Goal: Task Accomplishment & Management: Use online tool/utility

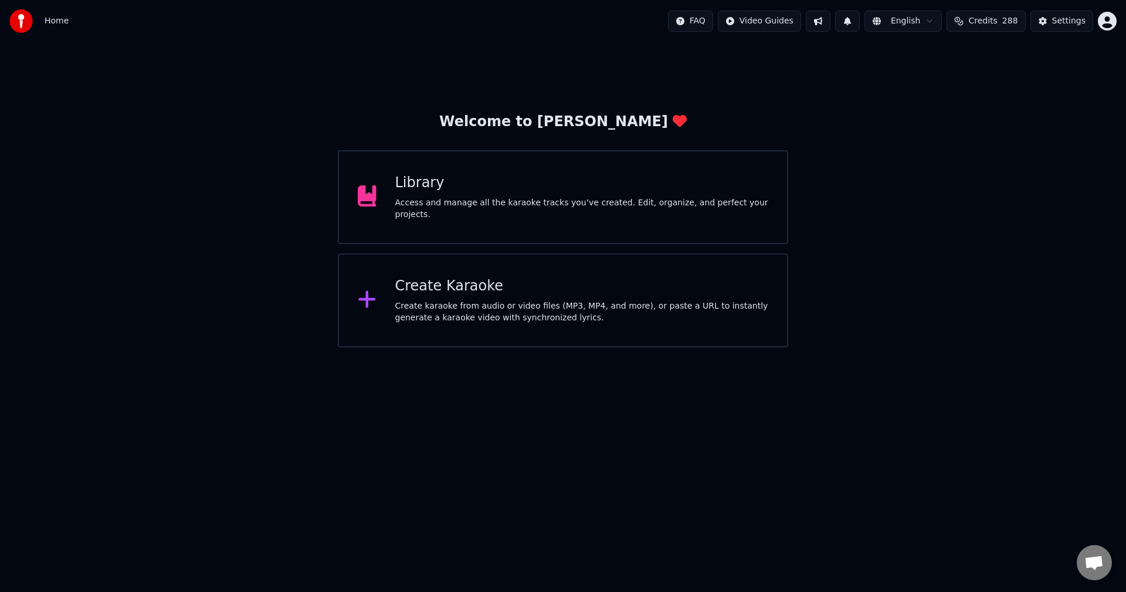
click at [432, 216] on div "Library Access and manage all the karaoke tracks you’ve created. Edit, organize…" at bounding box center [563, 197] width 450 height 94
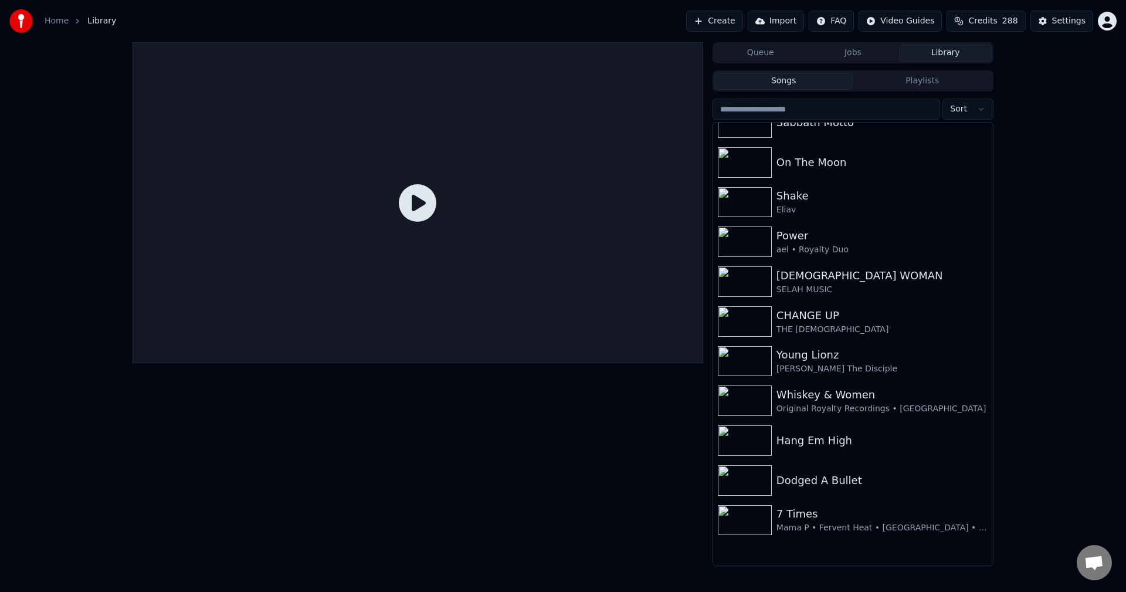
scroll to position [74, 0]
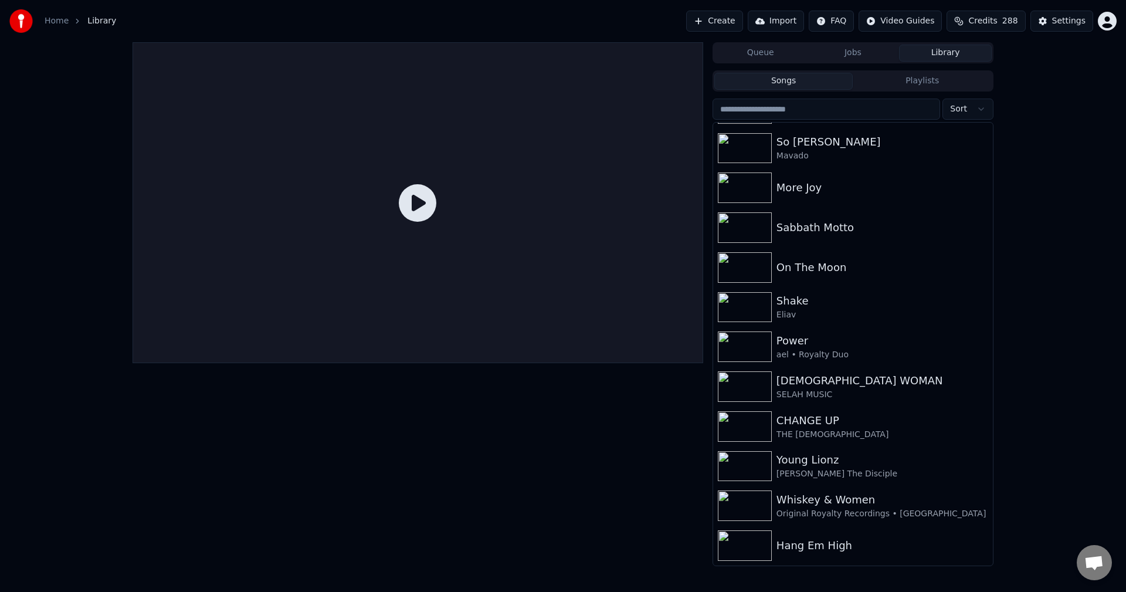
click at [739, 21] on button "Create" at bounding box center [714, 21] width 57 height 21
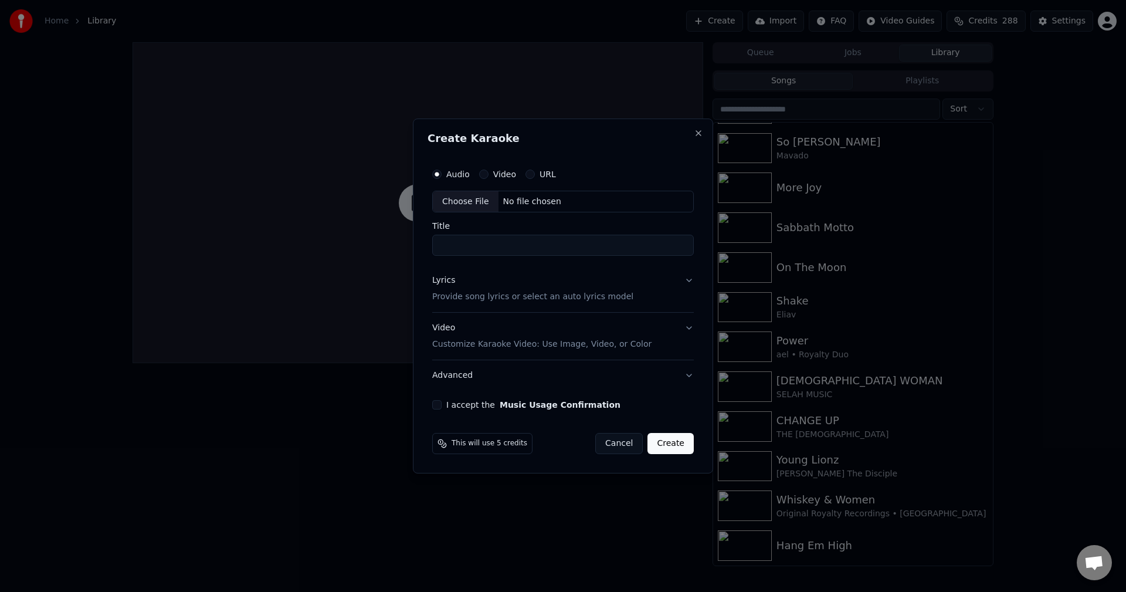
click at [467, 203] on div "Choose File" at bounding box center [466, 201] width 66 height 21
type input "**********"
click at [689, 277] on button "Lyrics Provide song lyrics or select an auto lyrics model" at bounding box center [563, 289] width 266 height 47
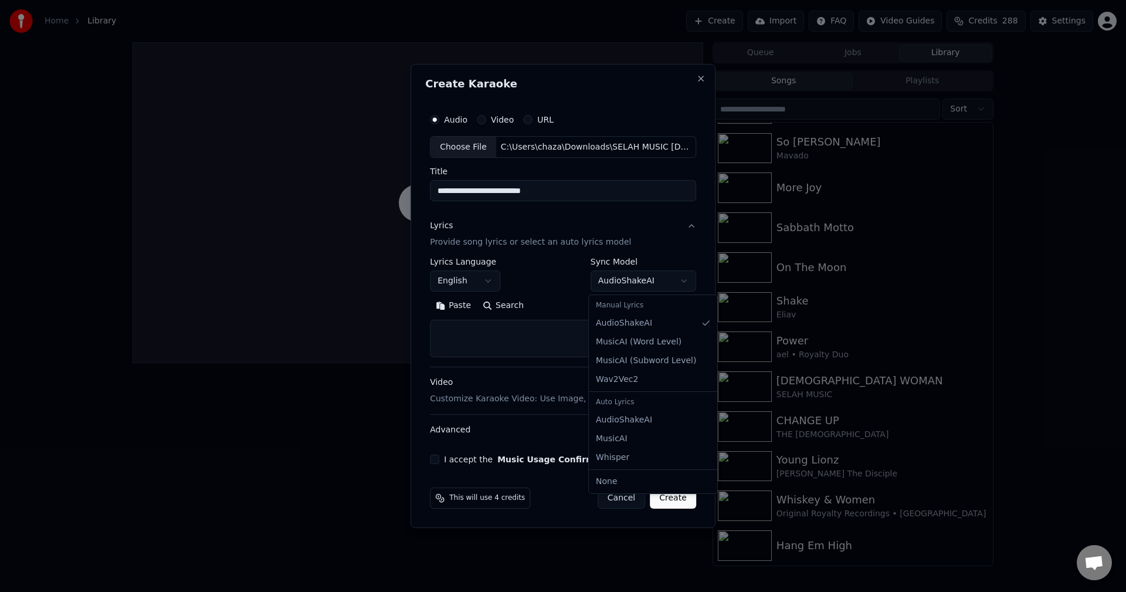
click at [670, 276] on body "**********" at bounding box center [563, 296] width 1126 height 592
select select "**********"
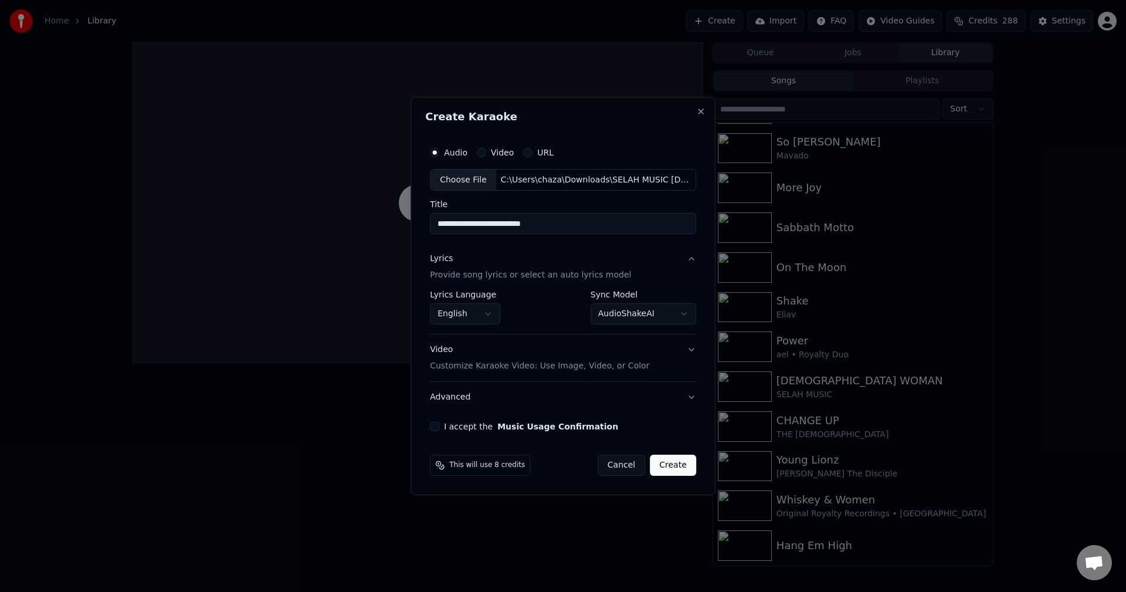
click at [690, 351] on button "Video Customize Karaoke Video: Use Image, Video, or Color" at bounding box center [563, 358] width 266 height 47
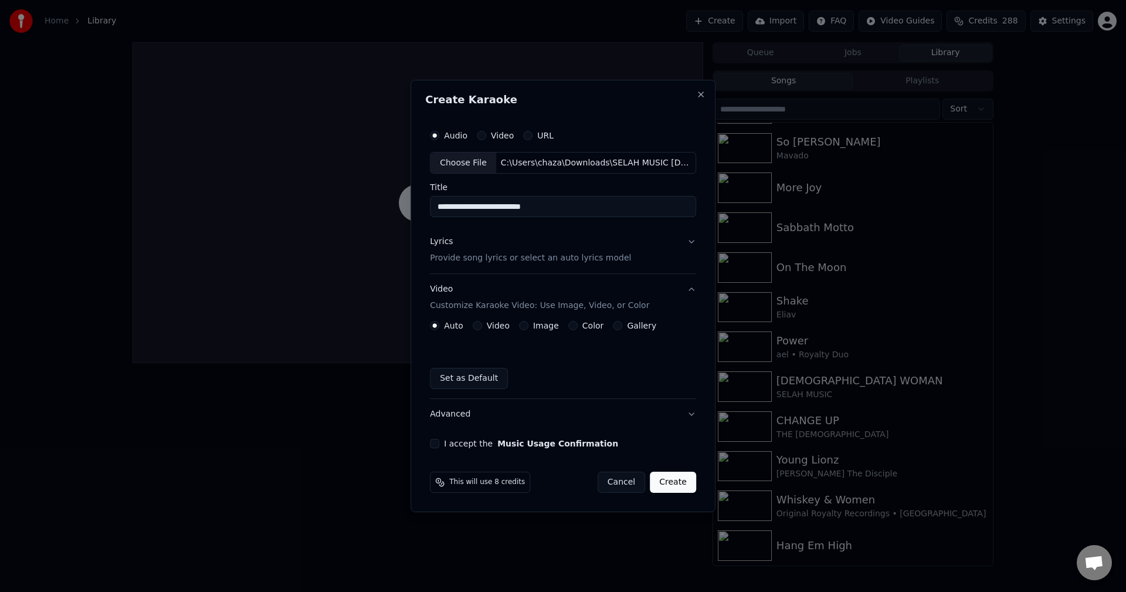
click at [526, 327] on button "Image" at bounding box center [523, 325] width 9 height 9
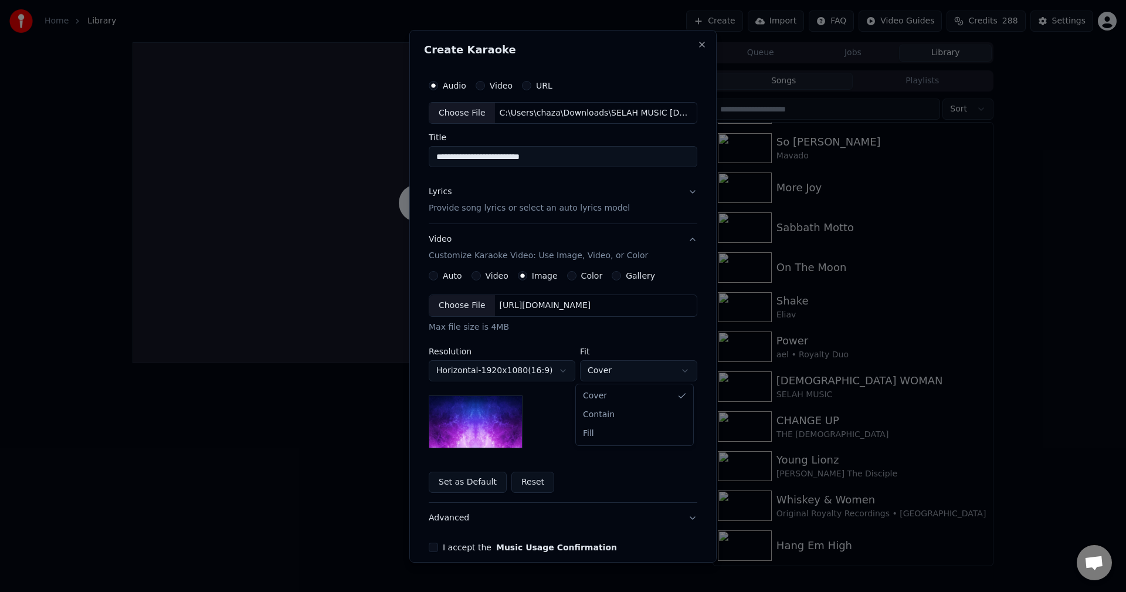
click at [680, 372] on body "**********" at bounding box center [563, 296] width 1126 height 592
click at [683, 371] on body "**********" at bounding box center [563, 296] width 1126 height 592
select select "****"
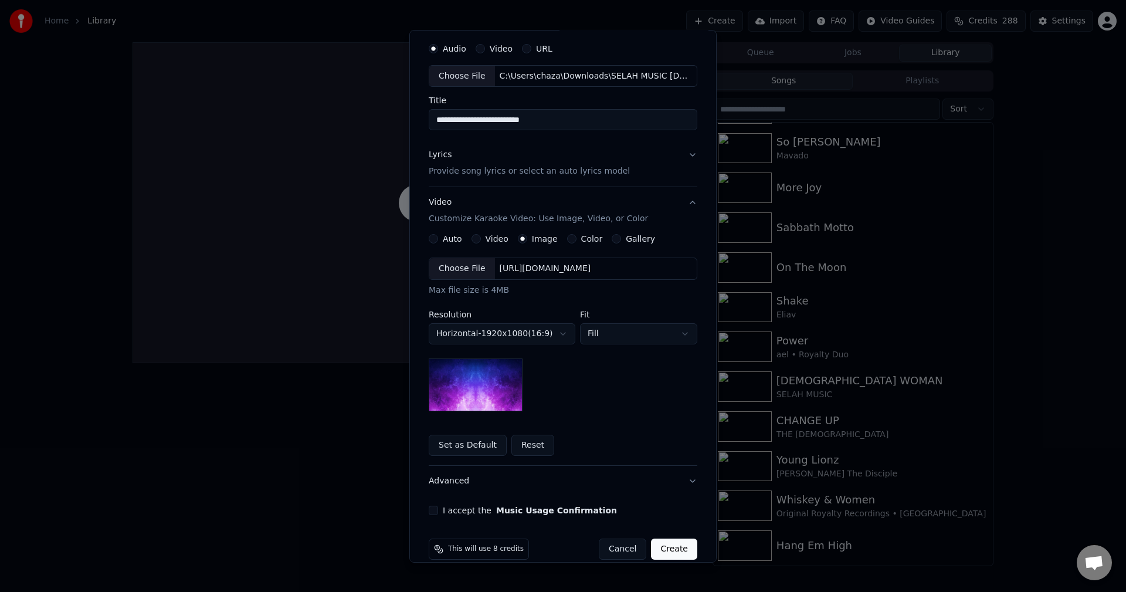
scroll to position [53, 0]
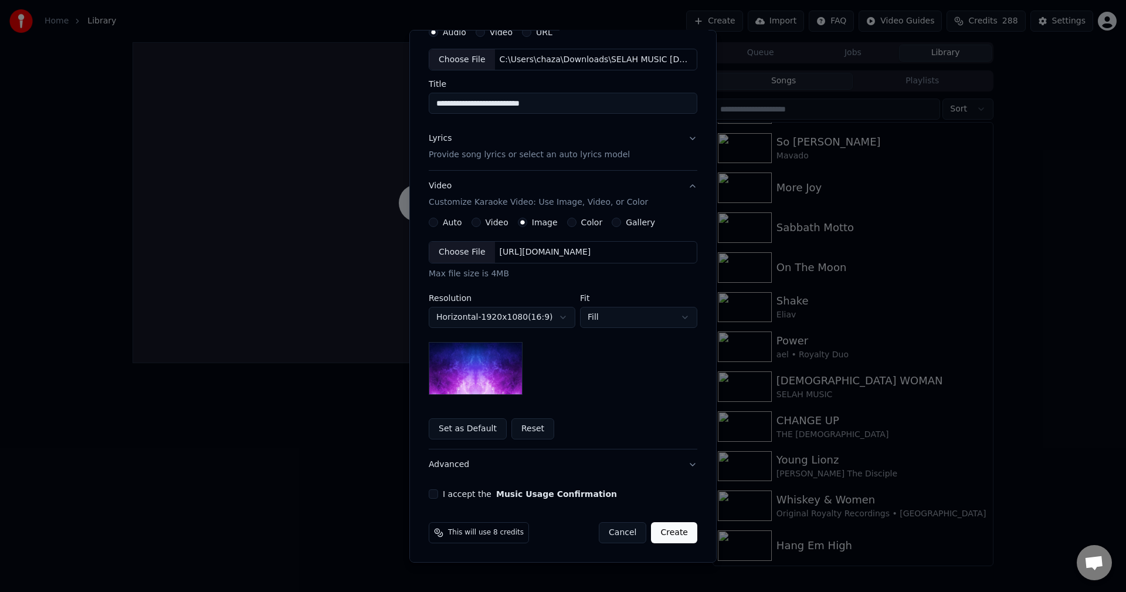
click at [668, 531] on button "Create" at bounding box center [674, 532] width 46 height 21
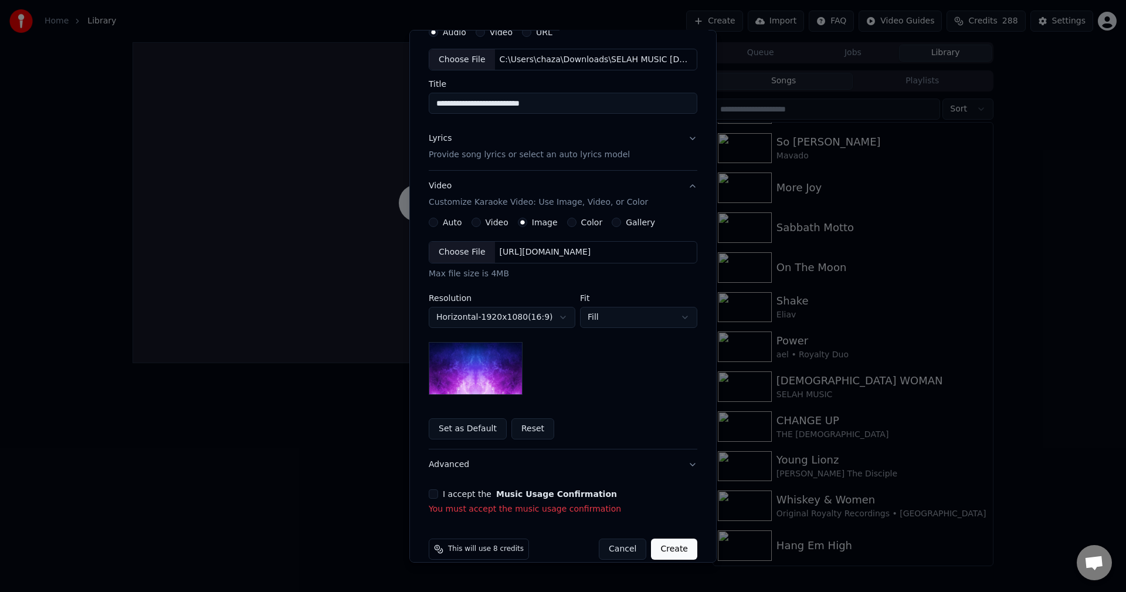
click at [429, 490] on button "I accept the Music Usage Confirmation" at bounding box center [433, 493] width 9 height 9
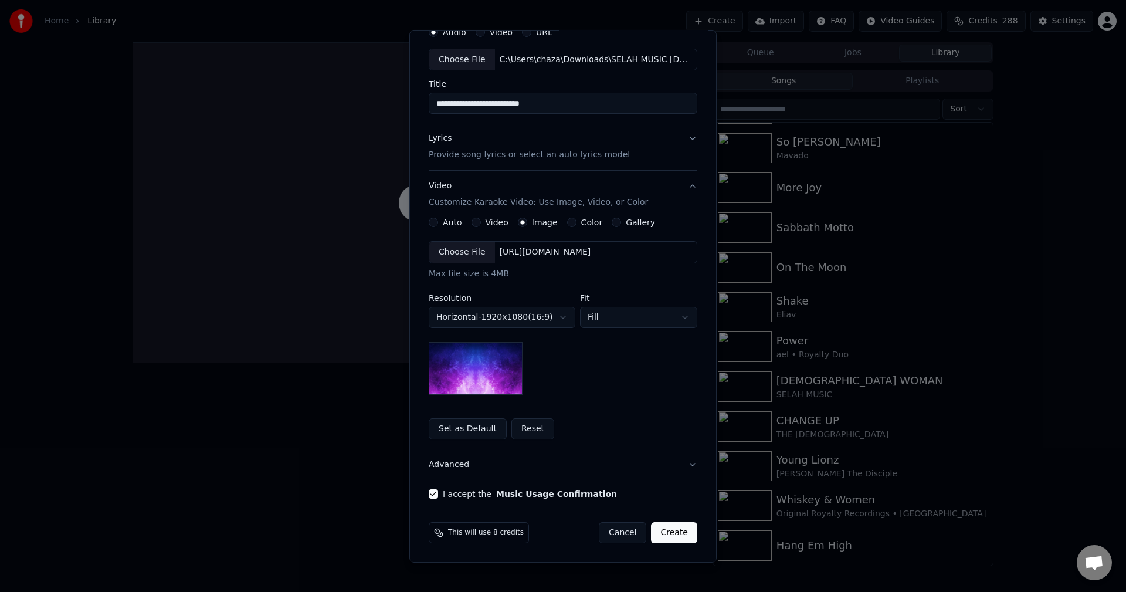
click at [674, 535] on button "Create" at bounding box center [674, 532] width 46 height 21
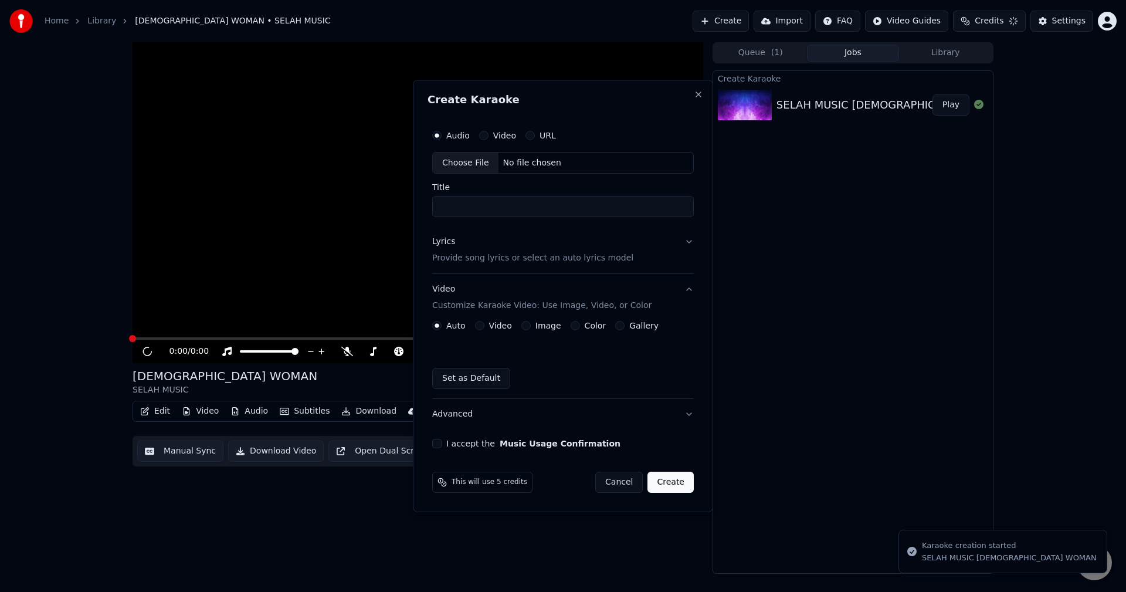
scroll to position [0, 0]
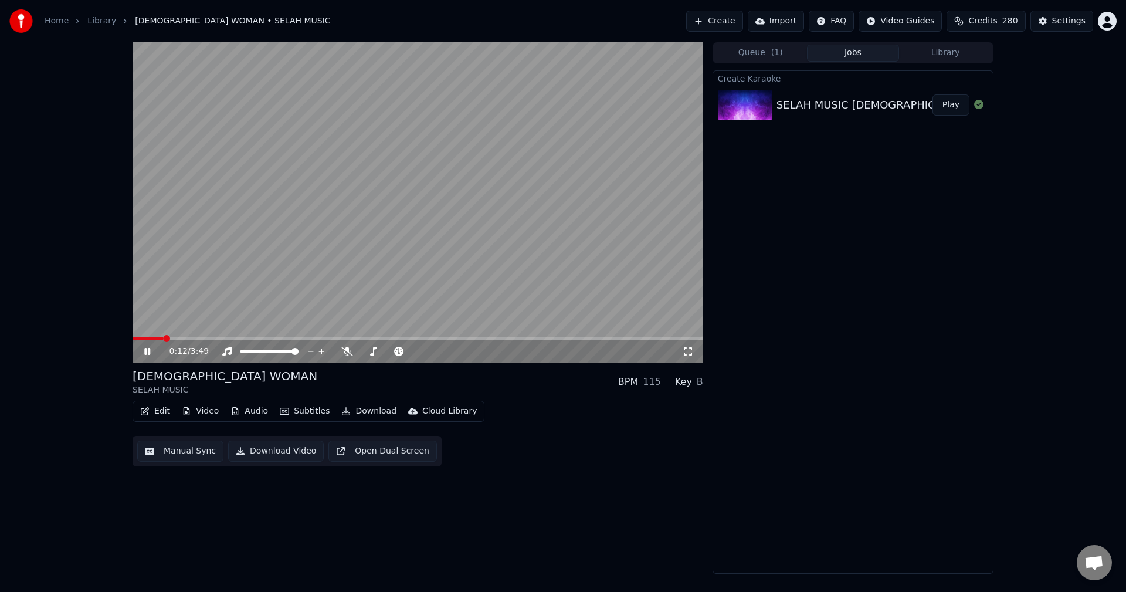
click at [144, 349] on icon at bounding box center [156, 351] width 28 height 9
click at [348, 351] on icon at bounding box center [347, 351] width 12 height 9
click at [145, 352] on icon at bounding box center [147, 351] width 7 height 8
click at [958, 107] on button "Play" at bounding box center [950, 104] width 37 height 21
click at [732, 18] on button "Create" at bounding box center [714, 21] width 57 height 21
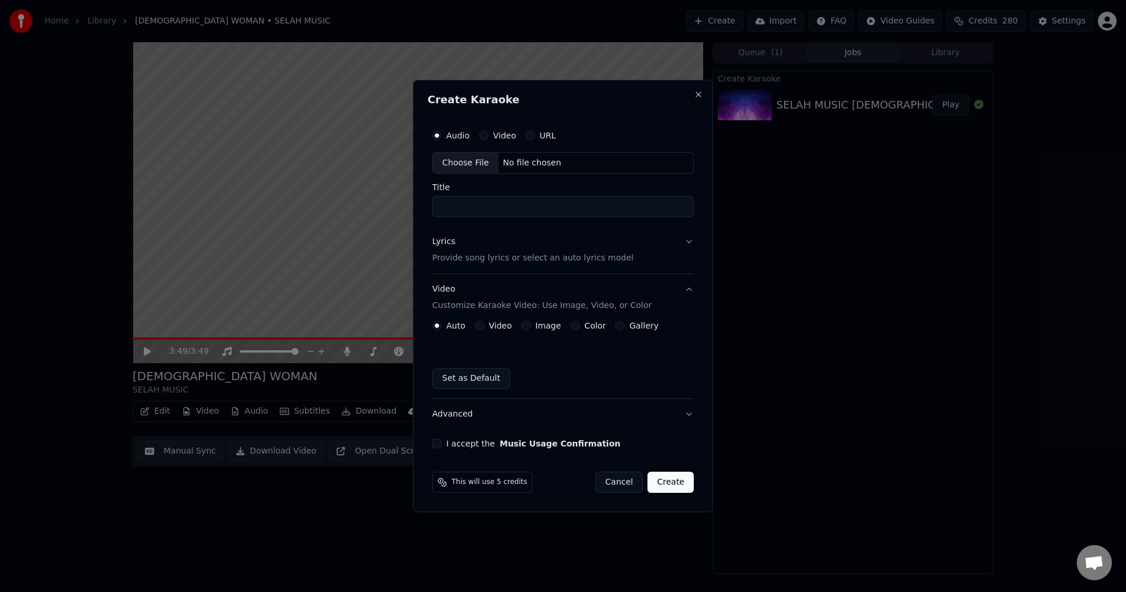
click at [462, 168] on div "Choose File" at bounding box center [466, 162] width 66 height 21
click at [701, 91] on button "Close" at bounding box center [698, 94] width 9 height 9
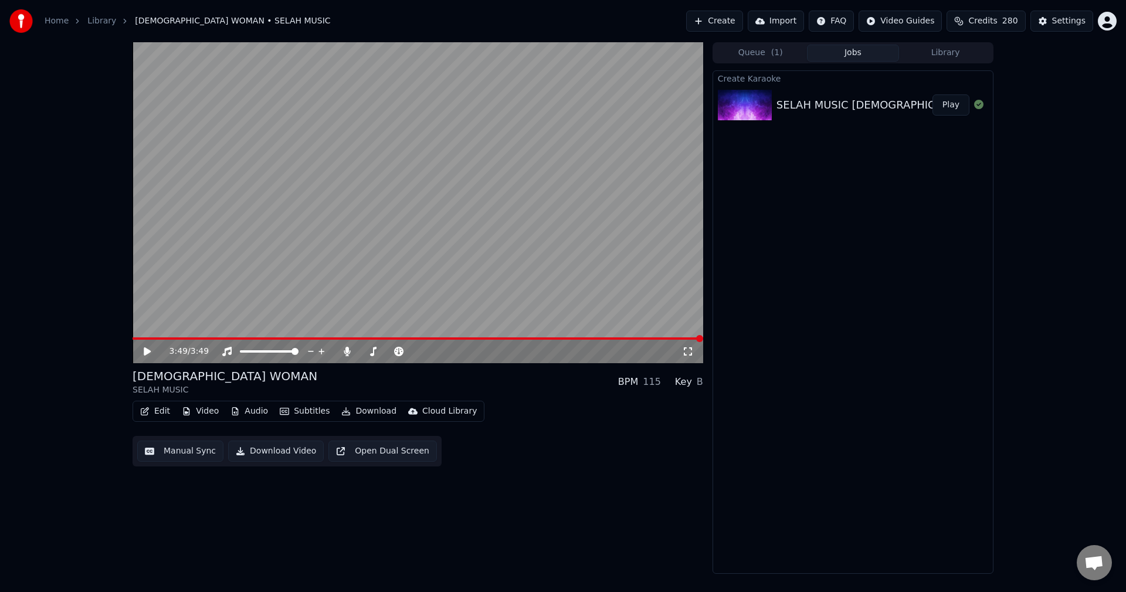
click at [858, 53] on button "Jobs" at bounding box center [853, 53] width 93 height 17
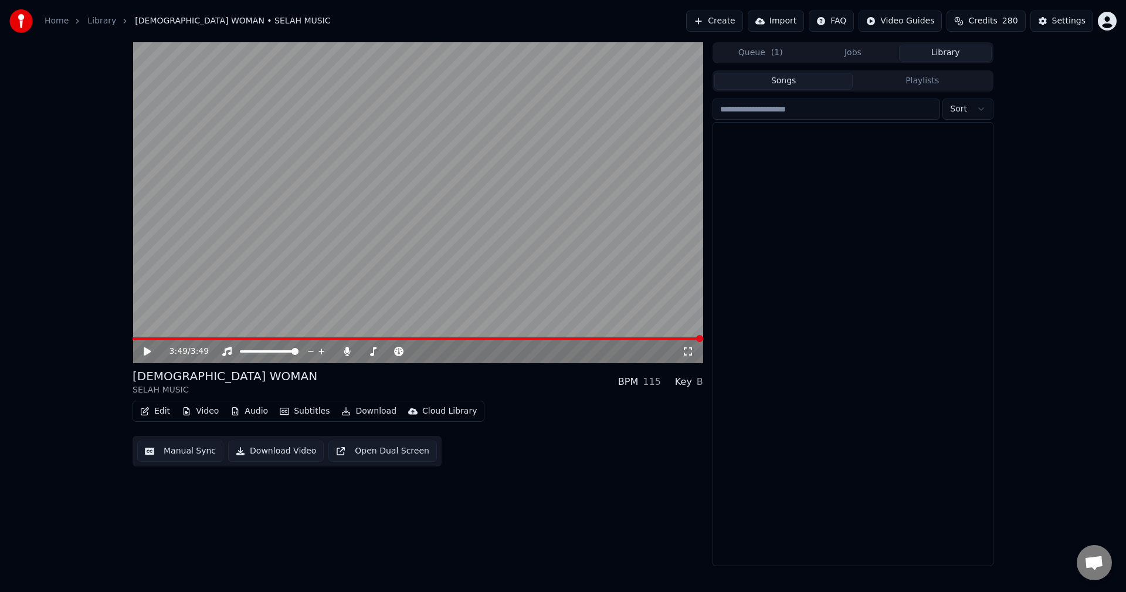
click at [943, 52] on button "Library" at bounding box center [945, 53] width 93 height 17
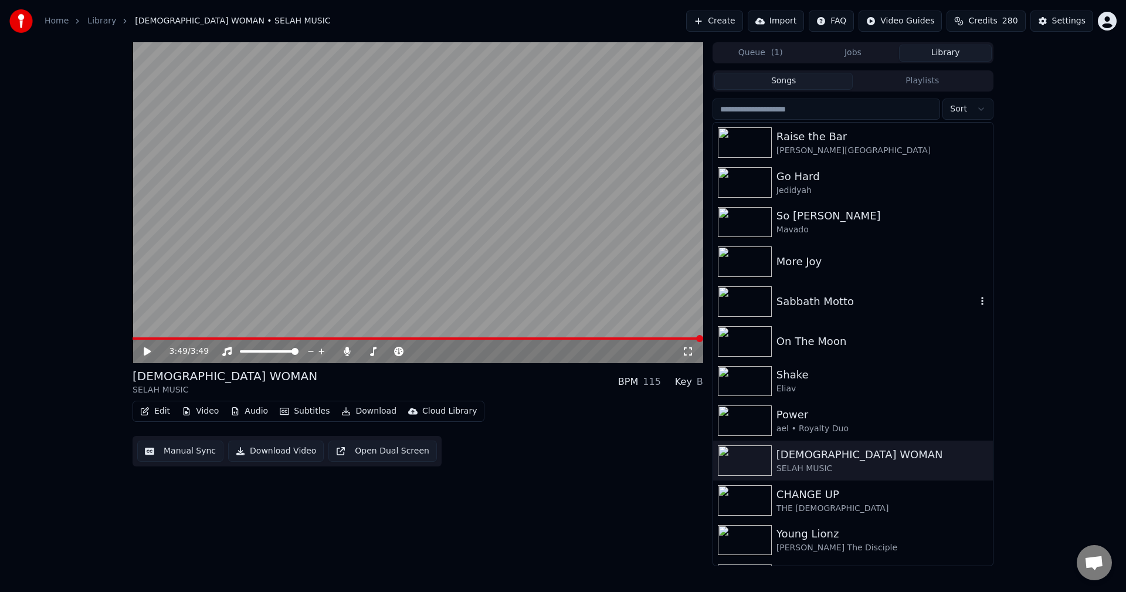
click at [898, 299] on div "Sabbath Motto" at bounding box center [876, 301] width 200 height 16
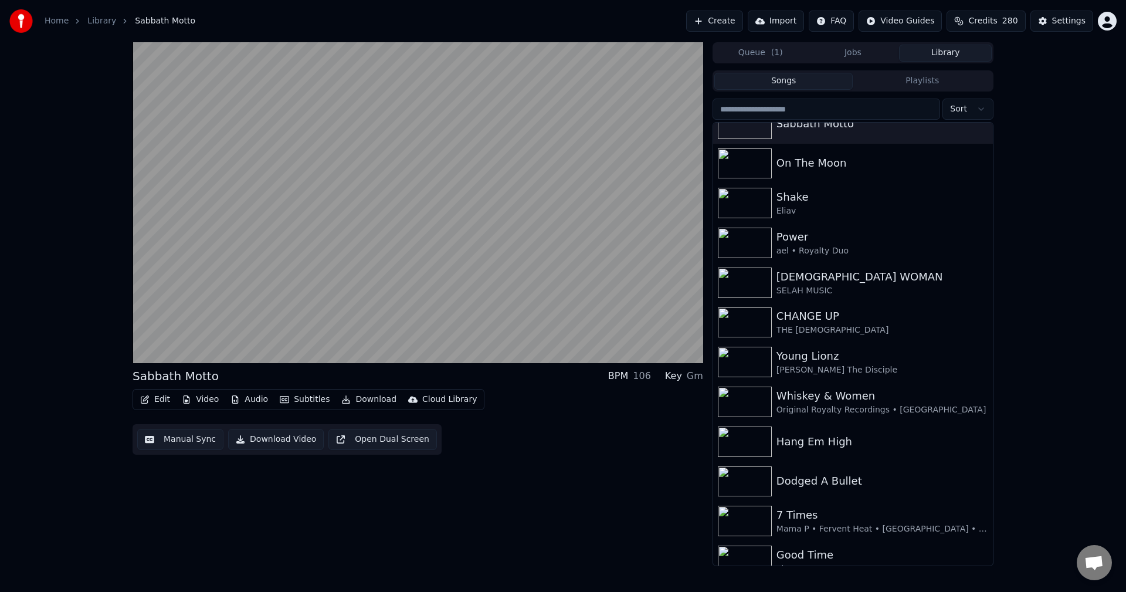
scroll to position [193, 0]
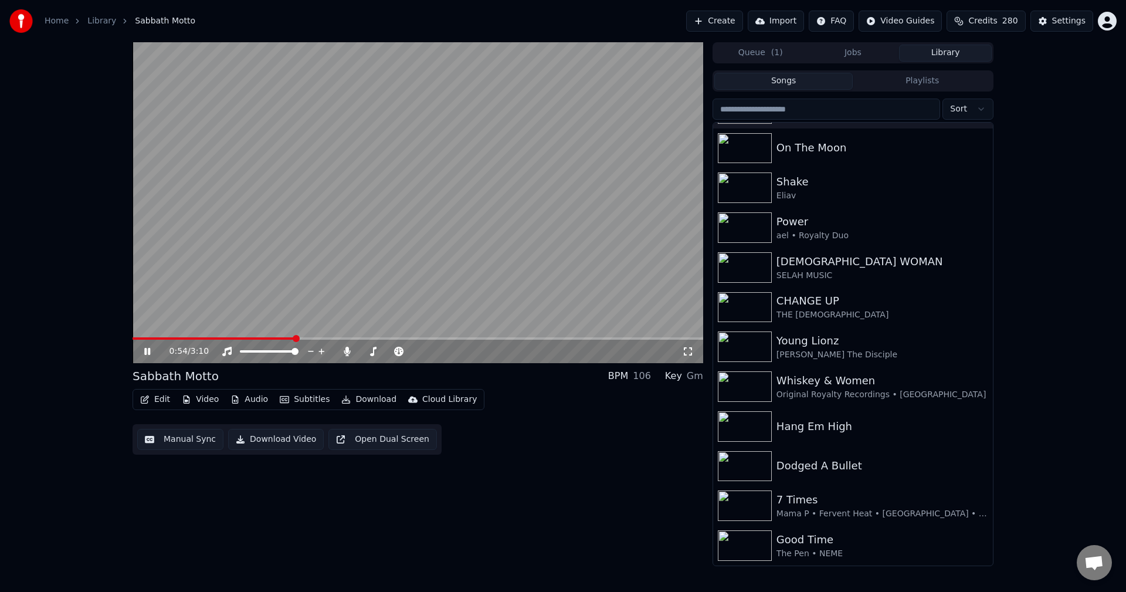
click at [145, 348] on icon at bounding box center [147, 351] width 6 height 7
click at [725, 17] on button "Create" at bounding box center [714, 21] width 57 height 21
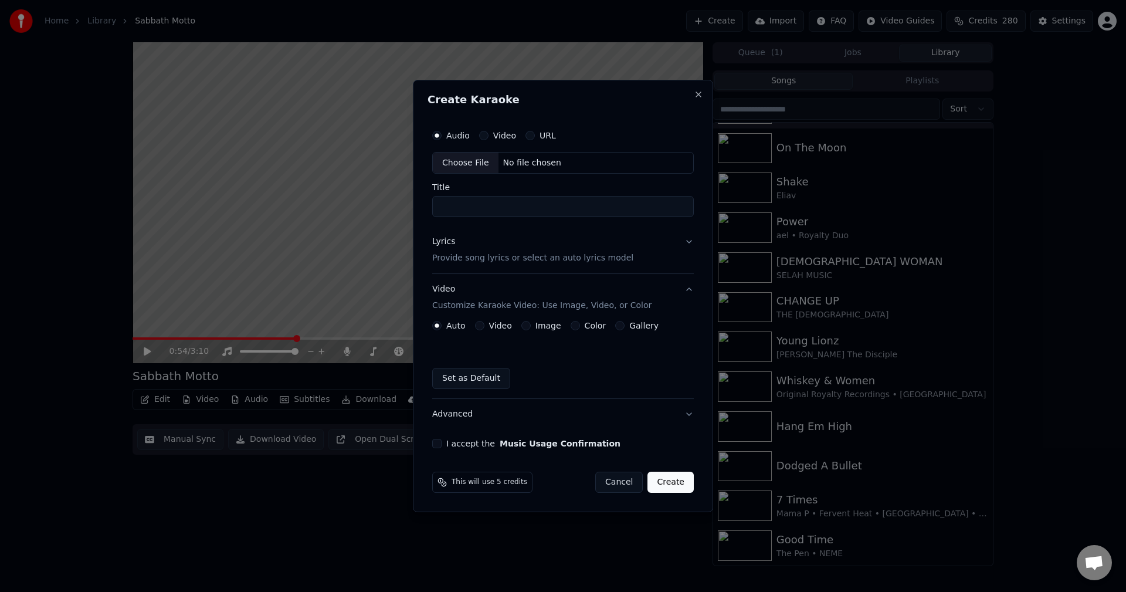
click at [469, 162] on div "Choose File" at bounding box center [466, 162] width 66 height 21
type input "**********"
click at [691, 240] on button "Lyrics Provide song lyrics or select an auto lyrics model" at bounding box center [563, 250] width 266 height 47
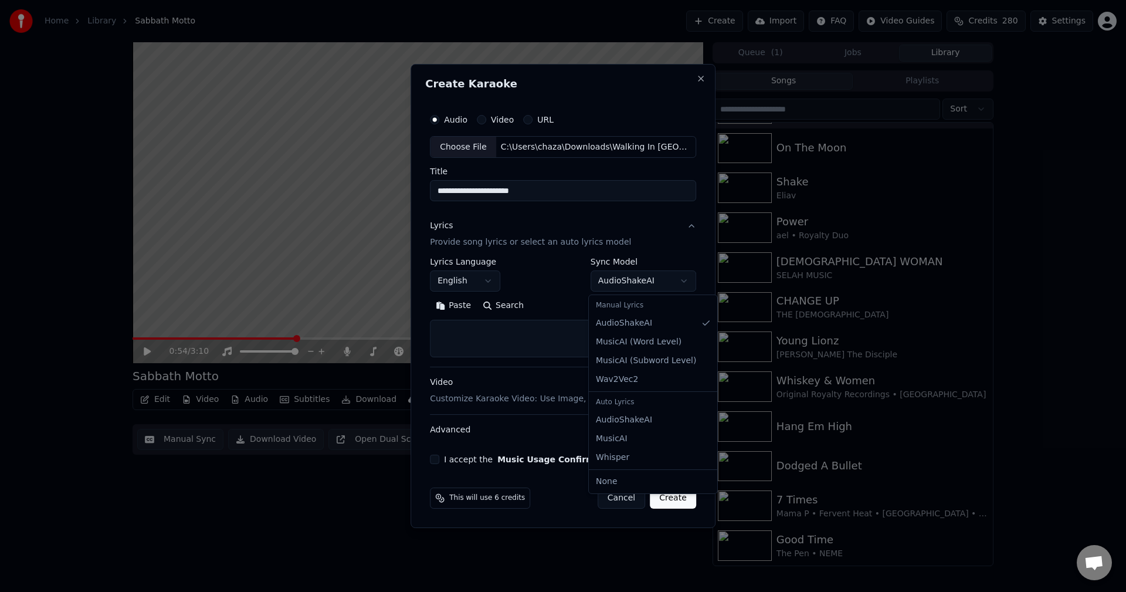
click at [658, 279] on body "**********" at bounding box center [563, 296] width 1126 height 592
select select "**********"
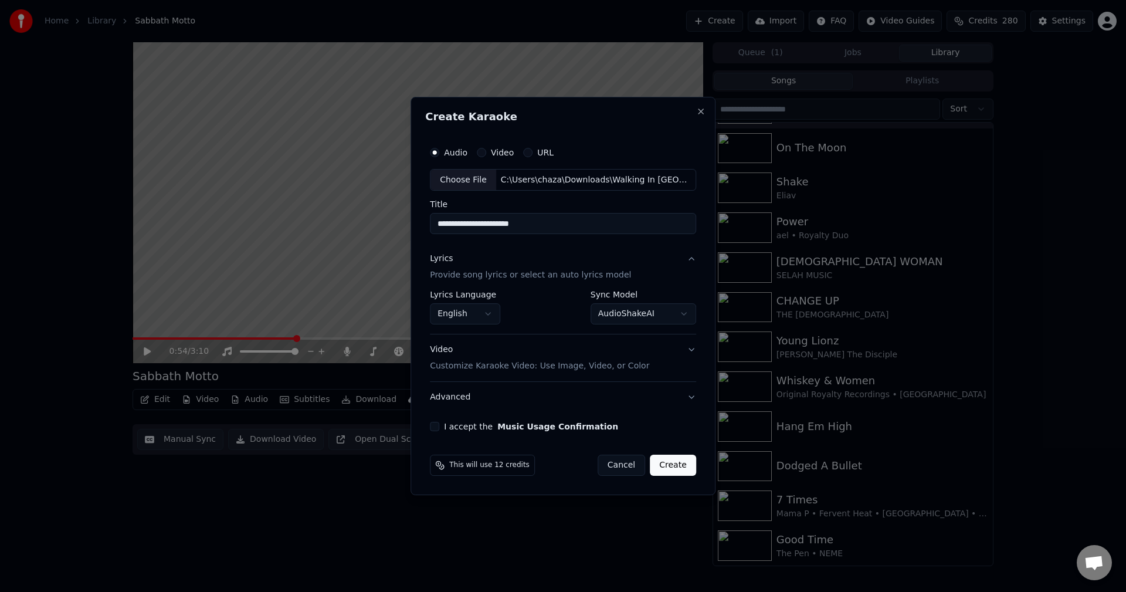
click at [435, 425] on button "I accept the Music Usage Confirmation" at bounding box center [434, 426] width 9 height 9
click at [687, 398] on button "Advanced" at bounding box center [563, 397] width 266 height 30
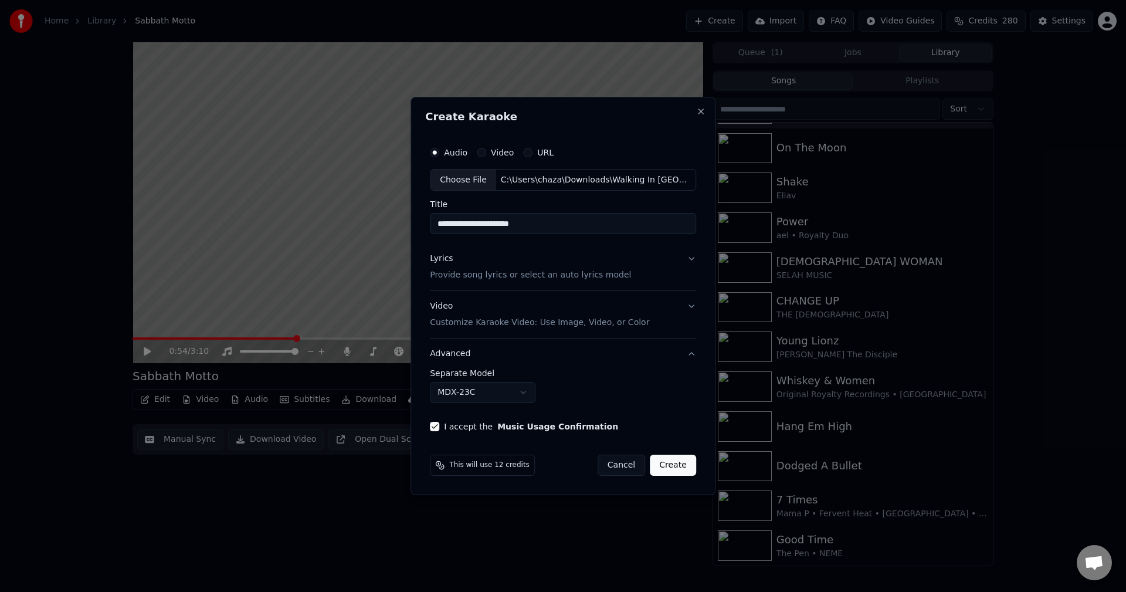
click at [690, 305] on button "Video Customize Karaoke Video: Use Image, Video, or Color" at bounding box center [563, 314] width 266 height 47
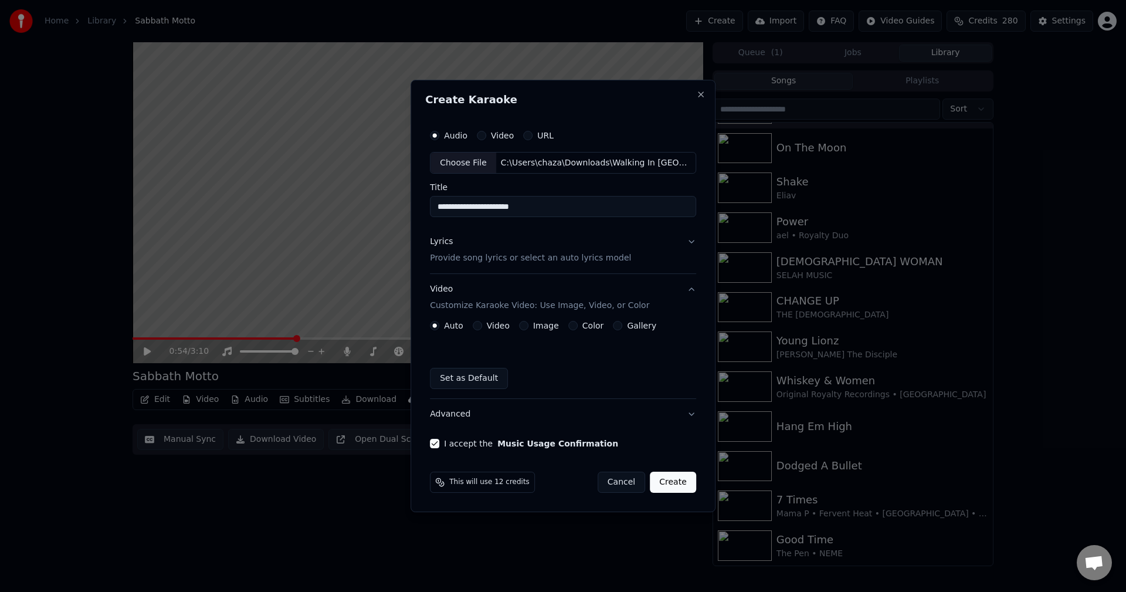
click at [527, 325] on button "Image" at bounding box center [523, 325] width 9 height 9
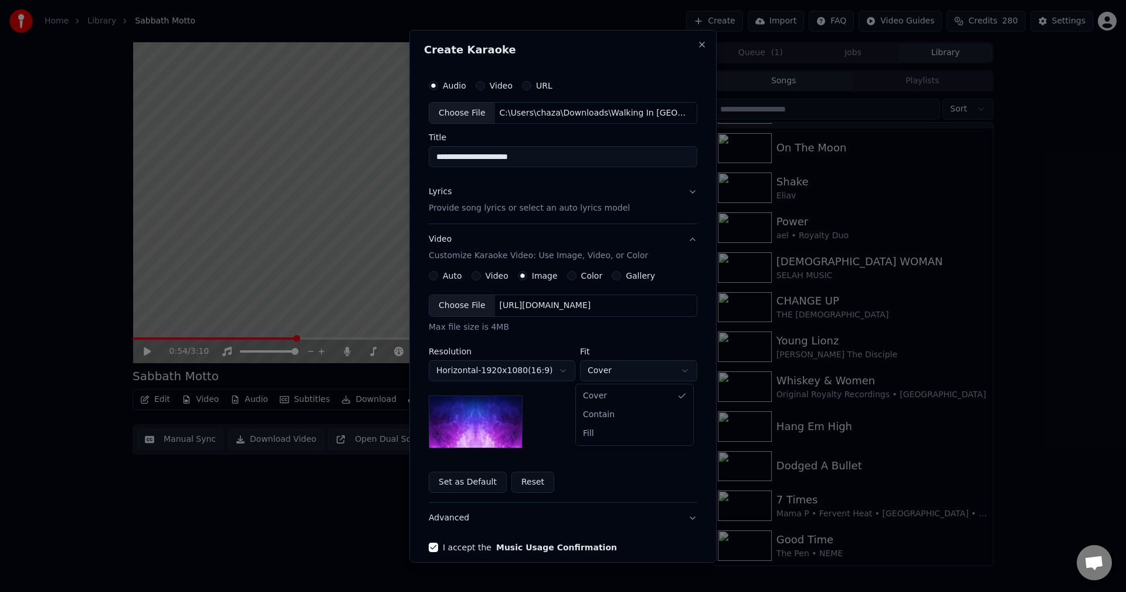
click at [680, 372] on body "**********" at bounding box center [563, 296] width 1126 height 592
select select "****"
click at [688, 516] on button "Advanced" at bounding box center [563, 518] width 269 height 30
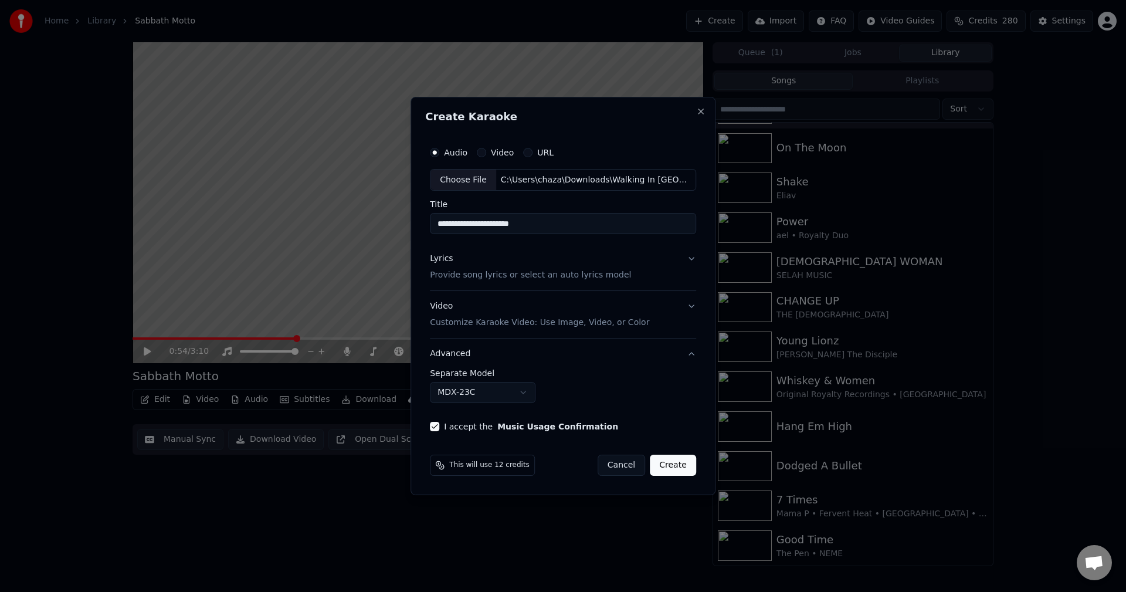
click at [674, 466] on button "Create" at bounding box center [673, 464] width 46 height 21
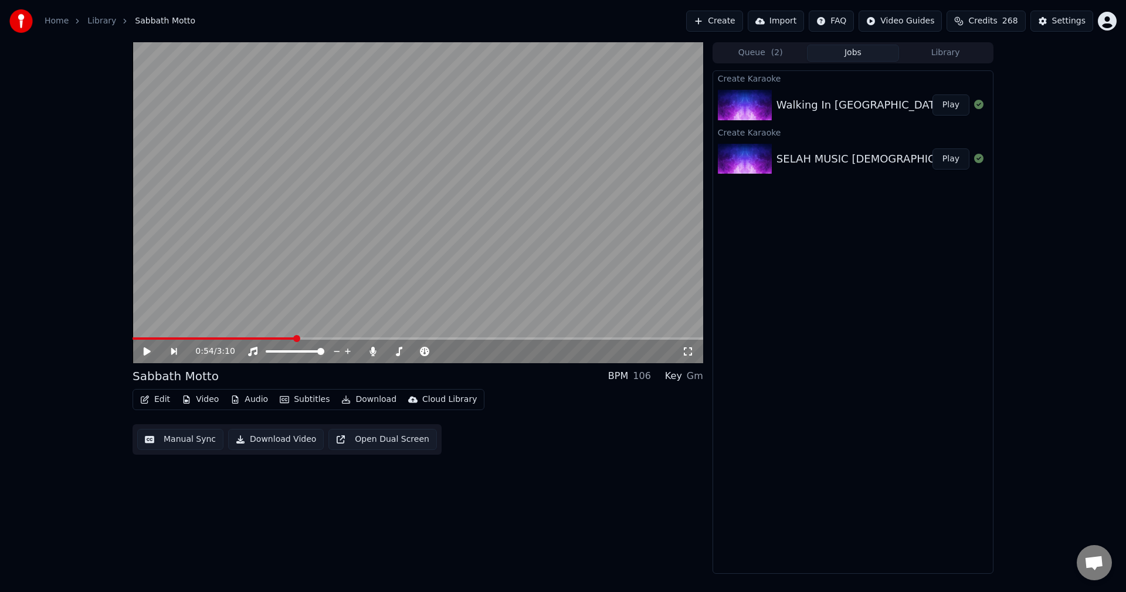
click at [950, 104] on button "Play" at bounding box center [950, 104] width 37 height 21
click at [957, 110] on button "Play" at bounding box center [950, 104] width 37 height 21
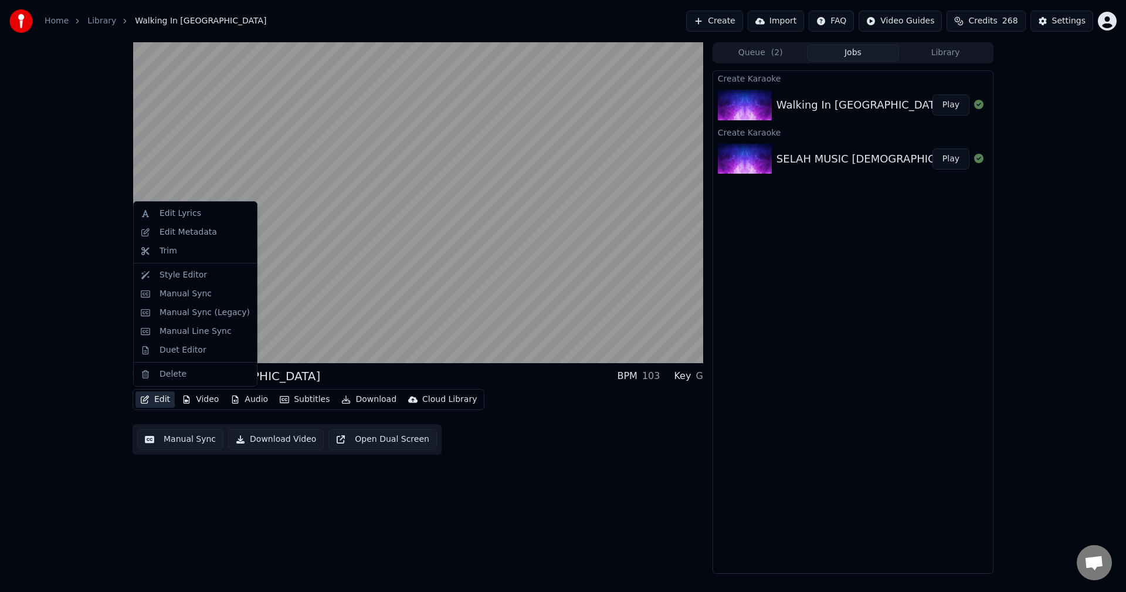
click at [158, 398] on button "Edit" at bounding box center [154, 399] width 39 height 16
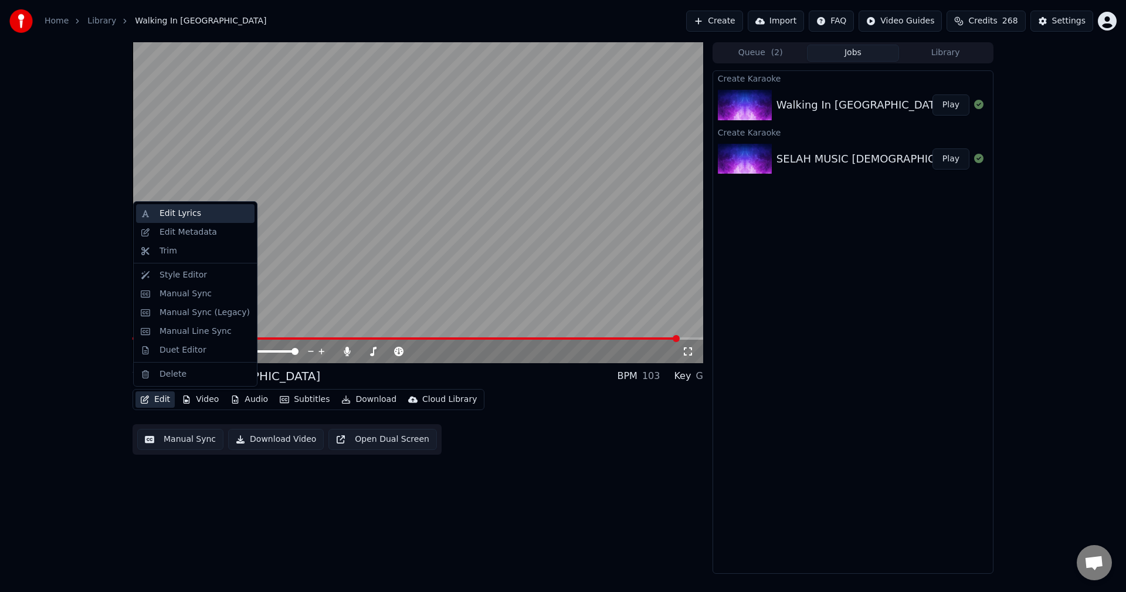
click at [176, 211] on div "Edit Lyrics" at bounding box center [180, 214] width 42 height 12
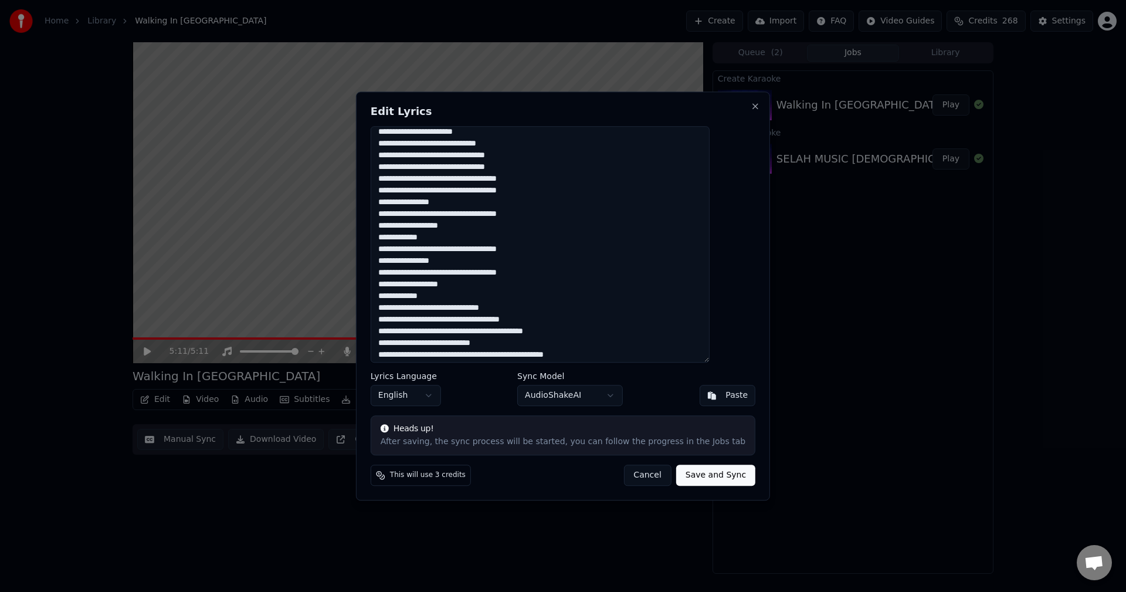
scroll to position [150, 0]
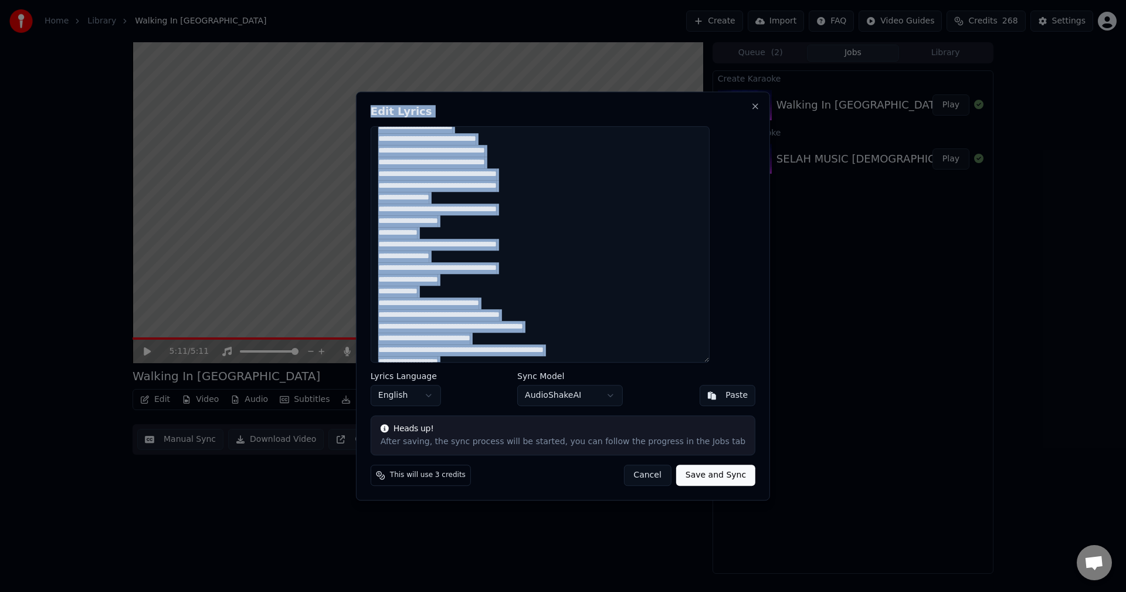
drag, startPoint x: 737, startPoint y: 223, endPoint x: 749, endPoint y: 240, distance: 21.5
click at [749, 240] on body "Home Library Walking In [GEOGRAPHIC_DATA] Create Import FAQ Video Guides Credit…" at bounding box center [563, 296] width 1126 height 592
click at [677, 229] on textarea at bounding box center [540, 244] width 339 height 237
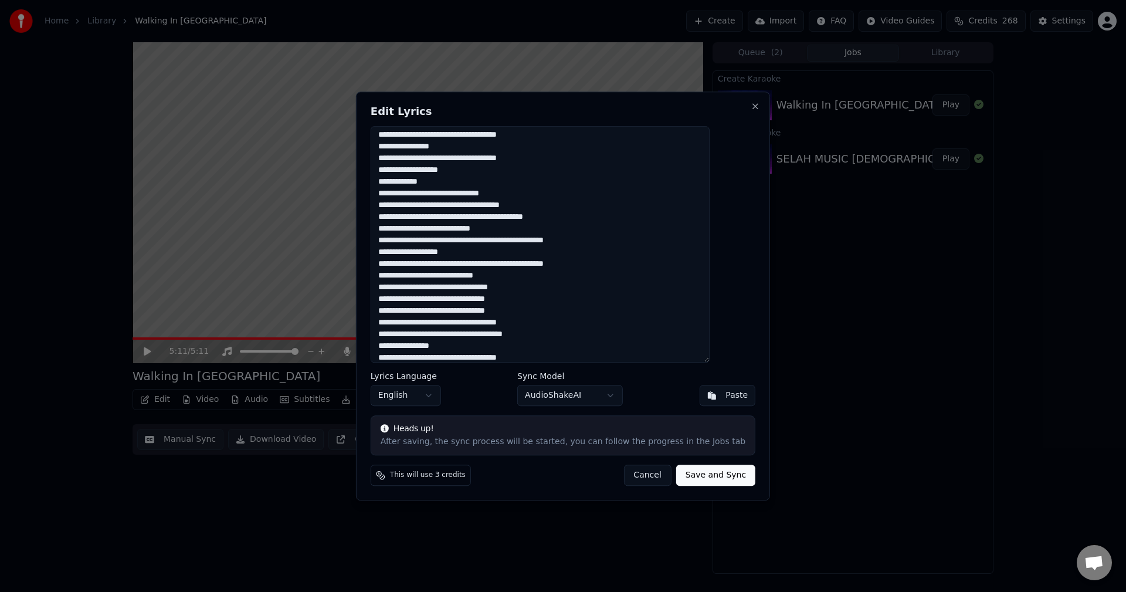
scroll to position [276, 0]
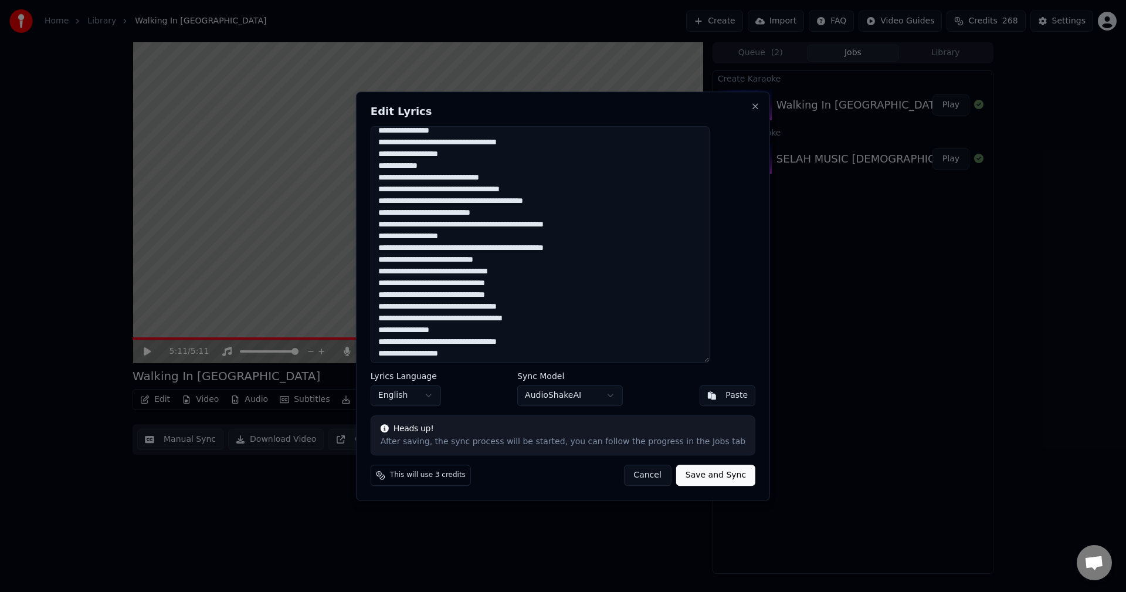
click at [435, 257] on textarea at bounding box center [540, 244] width 339 height 237
click at [453, 270] on textarea at bounding box center [540, 244] width 339 height 237
type textarea "**********"
click at [695, 474] on button "Save and Sync" at bounding box center [715, 474] width 79 height 21
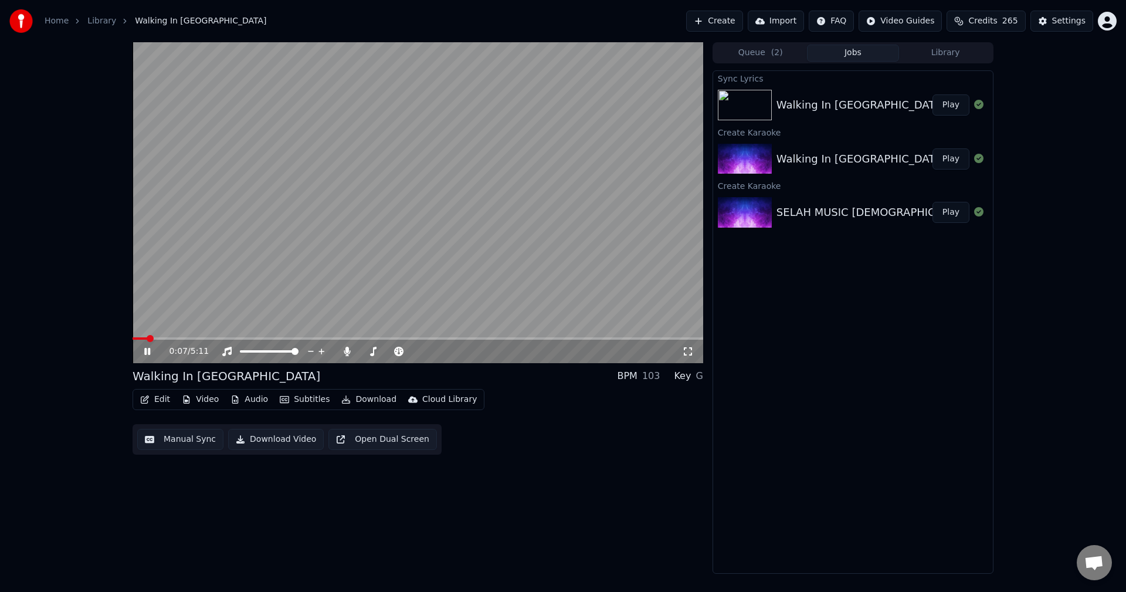
click at [147, 349] on icon at bounding box center [147, 351] width 6 height 7
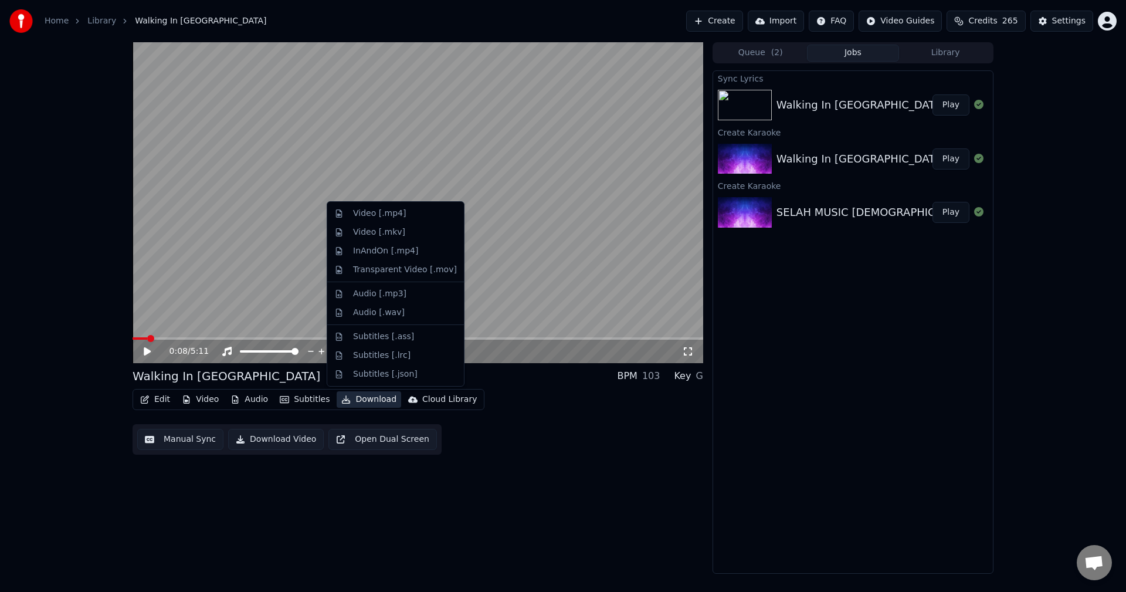
click at [365, 398] on button "Download" at bounding box center [369, 399] width 64 height 16
click at [376, 213] on div "Video [.mp4]" at bounding box center [379, 214] width 53 height 12
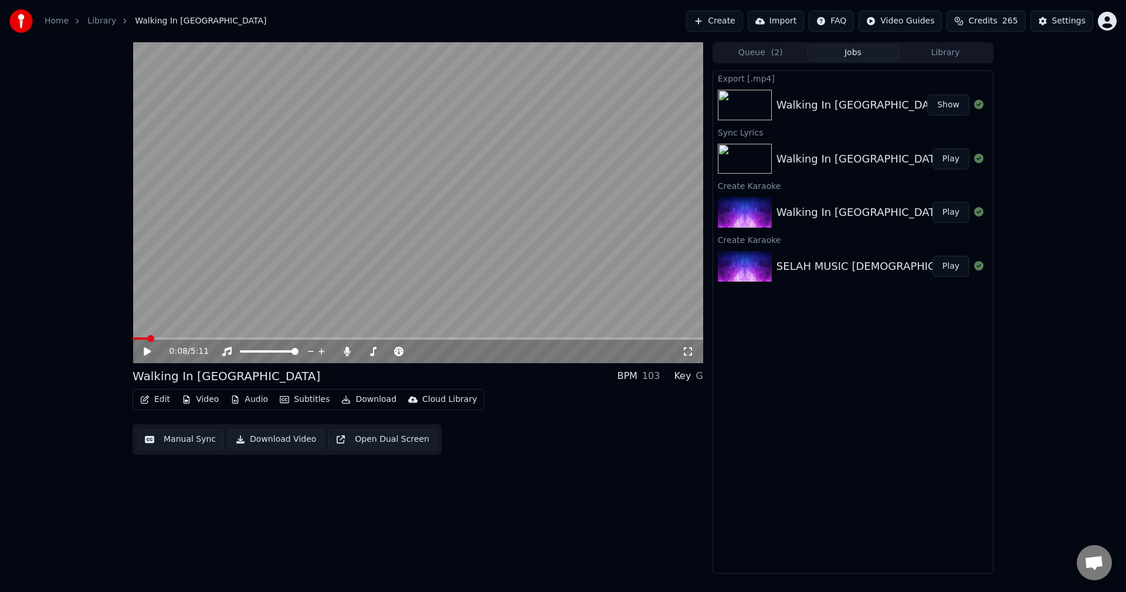
click at [955, 107] on button "Show" at bounding box center [948, 104] width 42 height 21
